Goal: Task Accomplishment & Management: Complete application form

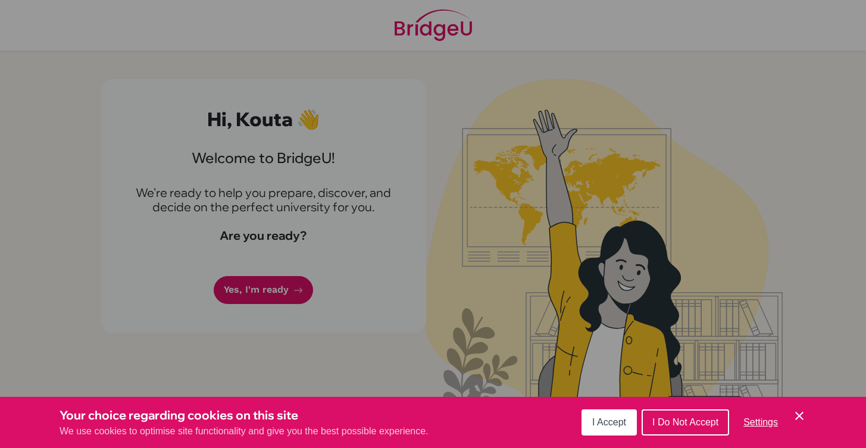
click at [617, 420] on span "I Accept" at bounding box center [609, 422] width 34 height 10
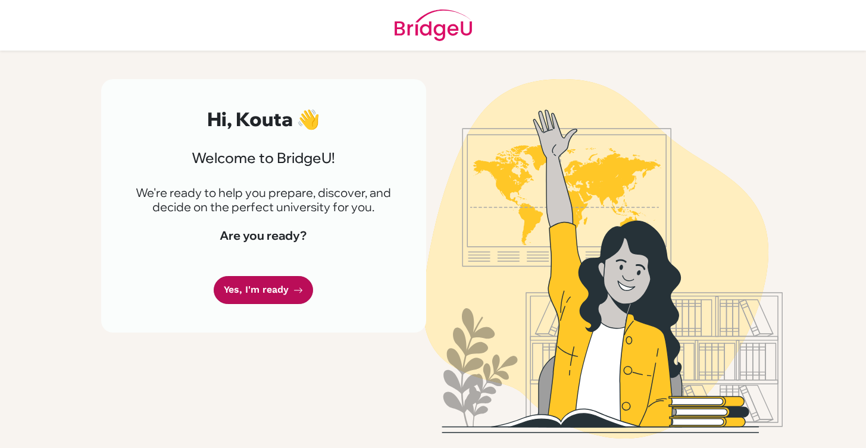
click at [226, 295] on link "Yes, I'm ready" at bounding box center [263, 290] width 99 height 28
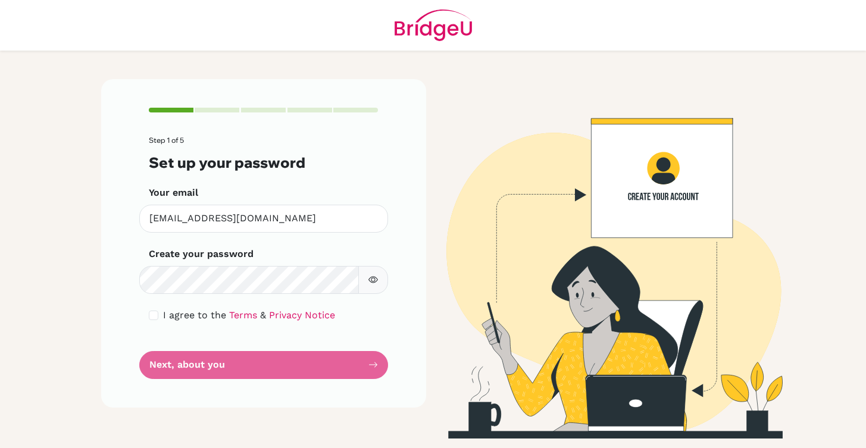
click at [157, 320] on div "I agree to the Terms & Privacy Notice" at bounding box center [264, 315] width 230 height 14
click at [154, 315] on input "checkbox" at bounding box center [154, 316] width 10 height 10
checkbox input "true"
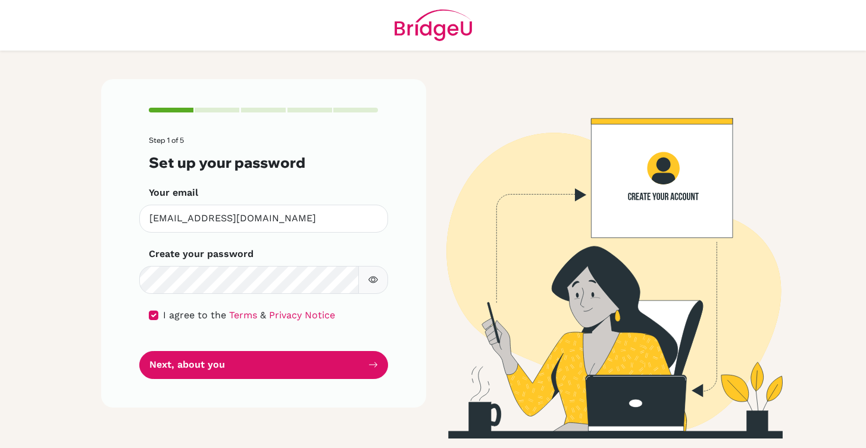
click at [384, 276] on button "button" at bounding box center [373, 280] width 30 height 28
click at [383, 276] on button "button" at bounding box center [373, 280] width 30 height 28
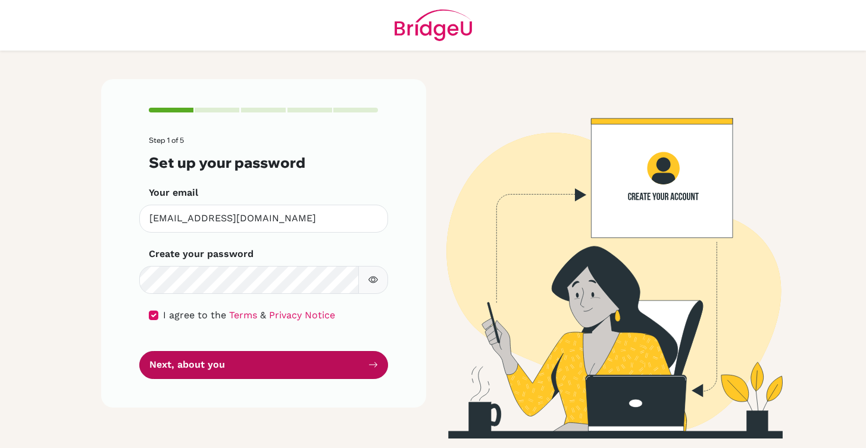
click at [307, 373] on button "Next, about you" at bounding box center [263, 365] width 249 height 28
